Goal: Navigation & Orientation: Understand site structure

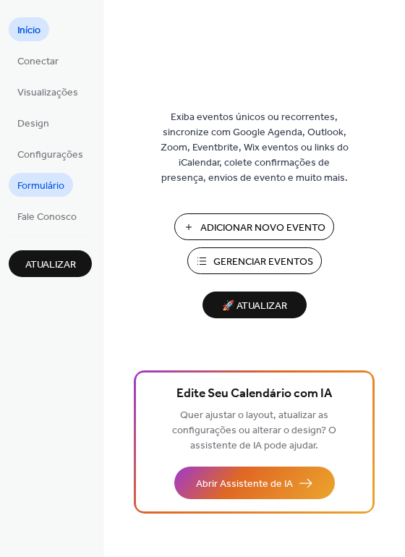
click at [53, 189] on span "Formulário" at bounding box center [40, 186] width 47 height 15
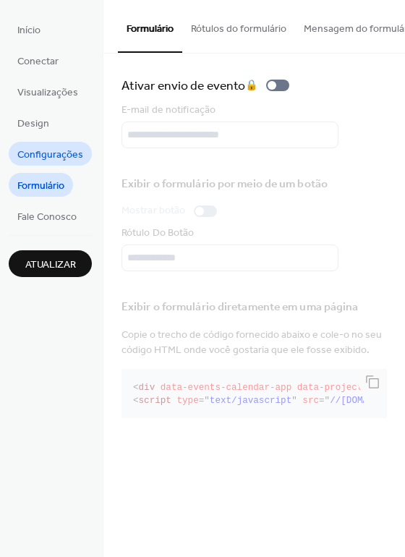
click at [50, 154] on span "Configurações" at bounding box center [50, 155] width 66 height 15
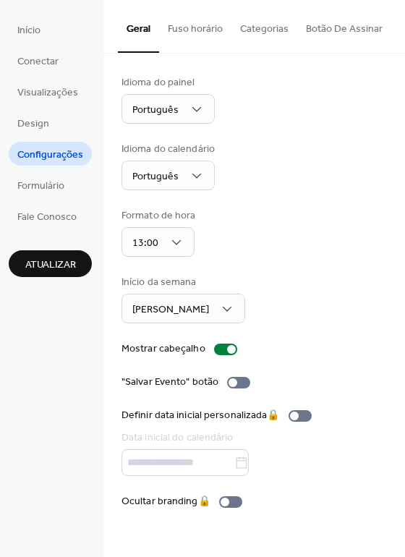
click at [56, 113] on li "Design" at bounding box center [33, 123] width 49 height 24
click at [38, 132] on span "Design" at bounding box center [33, 124] width 32 height 15
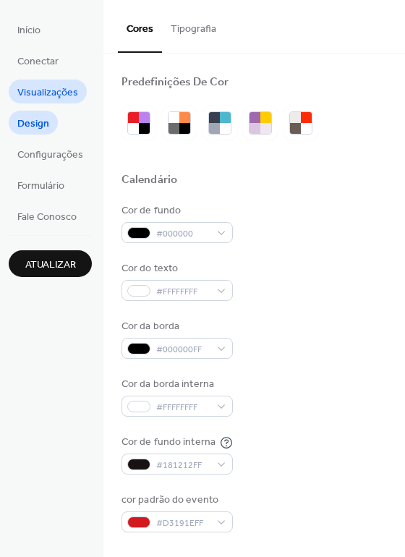
click at [35, 101] on span "Visualizações" at bounding box center [47, 92] width 61 height 15
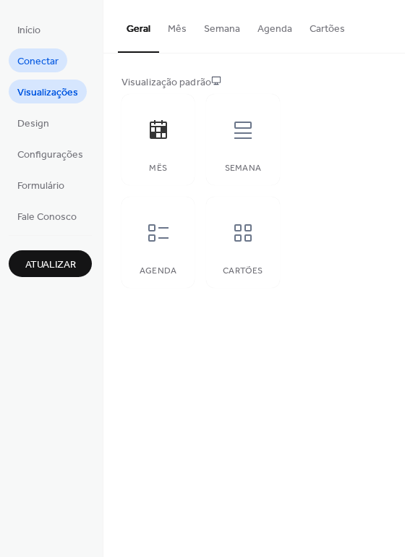
click at [38, 66] on span "Conectar" at bounding box center [37, 61] width 41 height 15
